Goal: Information Seeking & Learning: Learn about a topic

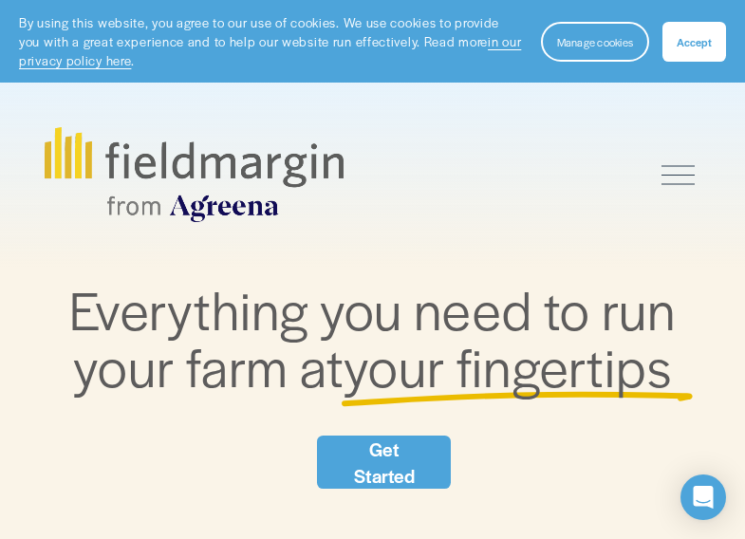
click at [0, 0] on link "About Us" at bounding box center [0, 0] width 0 height 0
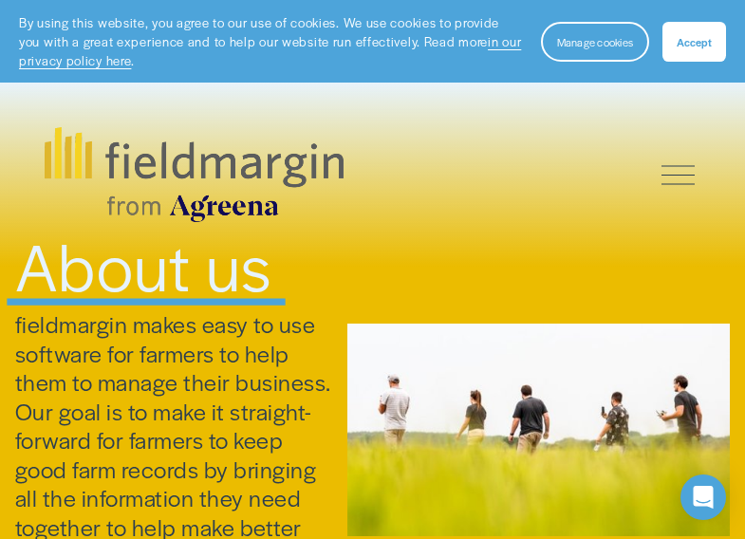
click at [0, 0] on link "Pricing" at bounding box center [0, 0] width 0 height 0
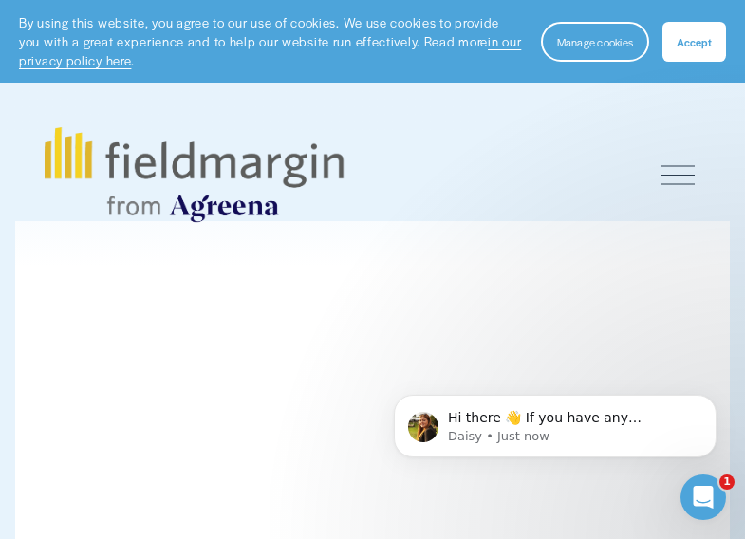
click at [0, 0] on span "Features" at bounding box center [0, 0] width 0 height 0
